Goal: Task Accomplishment & Management: Manage account settings

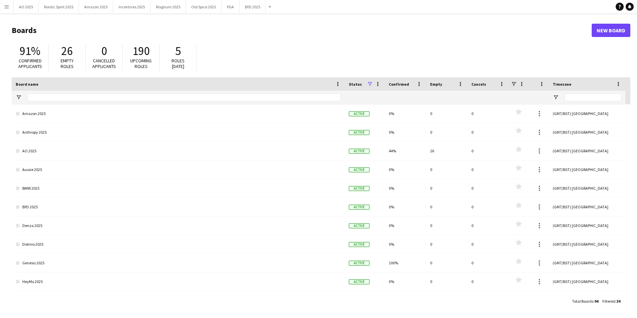
click at [3, 10] on button "Menu" at bounding box center [6, 6] width 13 height 13
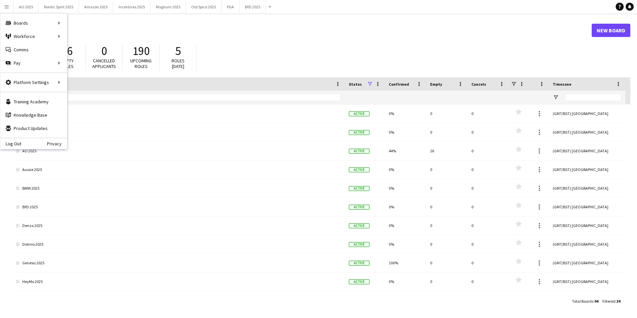
click at [263, 58] on div "91% Confirmed applicants 26 Empty roles 0 Cancelled applicants 190 Upcoming rol…" at bounding box center [321, 59] width 619 height 37
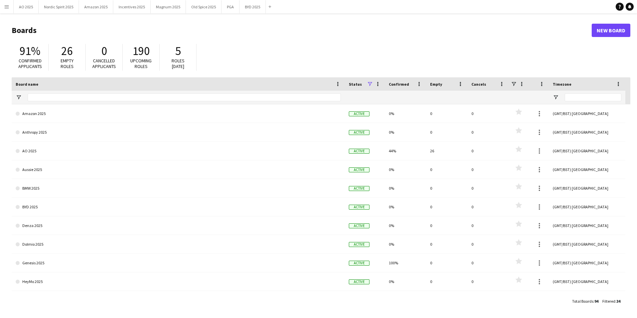
click at [11, 5] on button "Menu" at bounding box center [6, 6] width 13 height 13
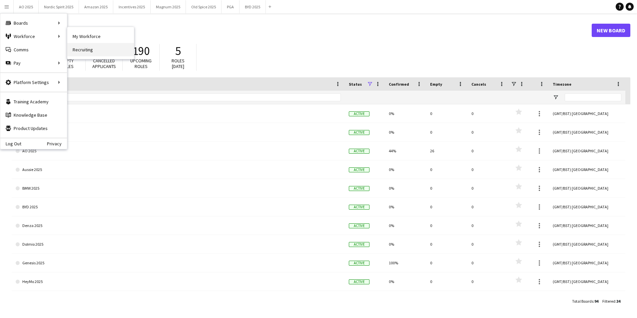
click at [88, 44] on link "Recruiting" at bounding box center [100, 49] width 67 height 13
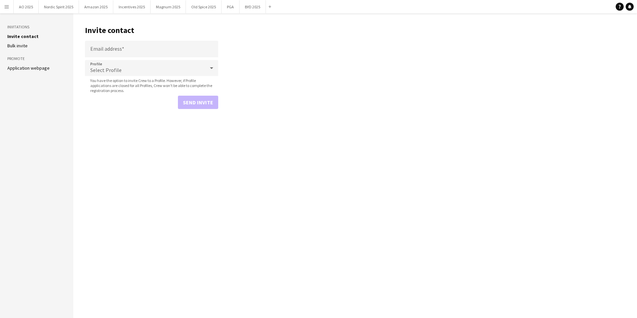
click at [7, 3] on button "Menu" at bounding box center [6, 6] width 13 height 13
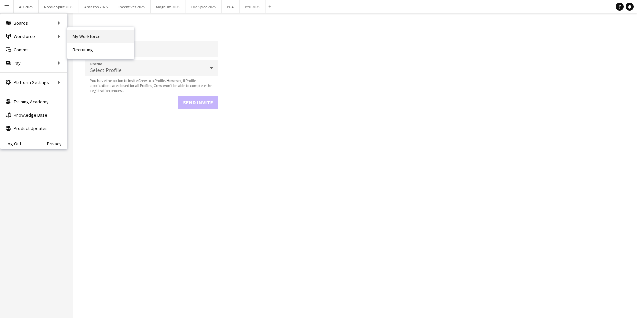
click at [85, 34] on link "My Workforce" at bounding box center [100, 36] width 67 height 13
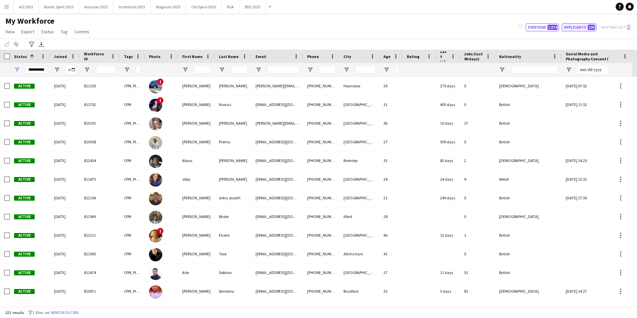
click at [570, 30] on button "Applicants 100" at bounding box center [579, 27] width 35 height 8
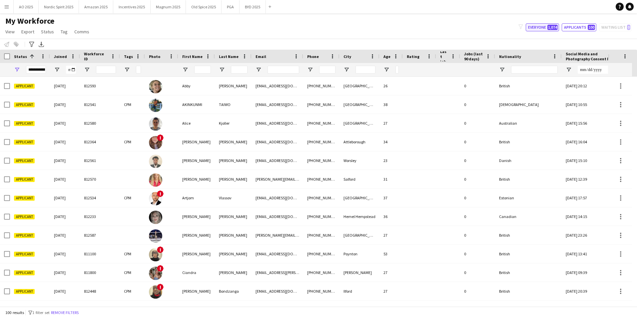
click at [547, 30] on button "Everyone 1,074" at bounding box center [542, 27] width 33 height 8
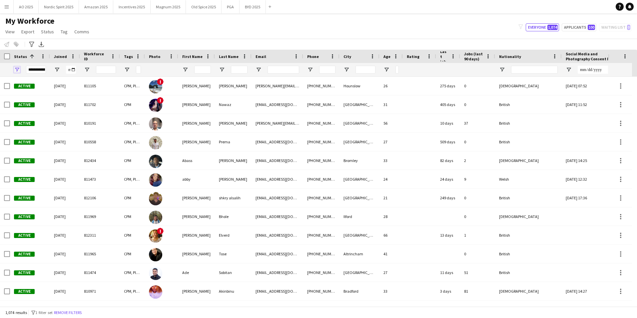
click at [19, 70] on span "Open Filter Menu" at bounding box center [17, 70] width 6 height 6
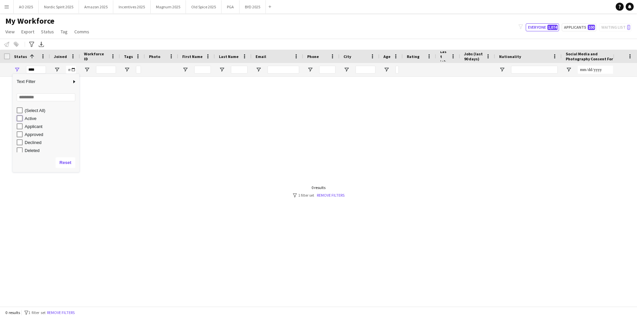
type input "**********"
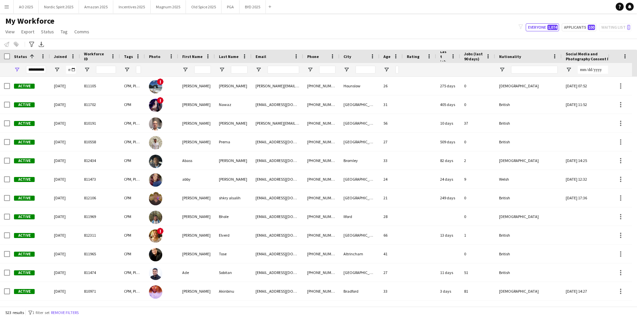
click at [123, 44] on div "Notify workforce Add to tag Select at least one crew to tag him or her. Advance…" at bounding box center [318, 44] width 637 height 11
